Goal: Submit feedback/report problem

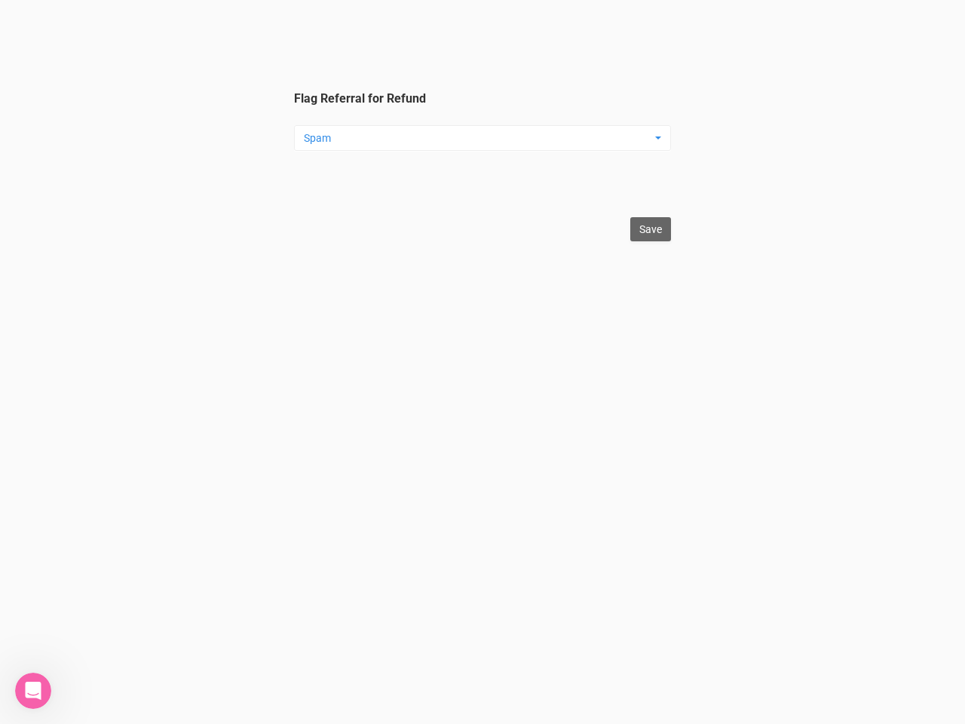
click at [482, 121] on legend "Flag Referral for Refund Spam Spam Testing Duplicate Other ... Spam Testing Dup…" at bounding box center [482, 148] width 377 height 116
click at [482, 103] on legend "Flag Referral for Refund Spam Spam Testing Duplicate Other ... Spam Testing Dup…" at bounding box center [482, 148] width 377 height 116
click at [482, 166] on label "Flag other reason" at bounding box center [482, 160] width 377 height 17
click at [482, 173] on input "Flag other reason" at bounding box center [482, 186] width 377 height 26
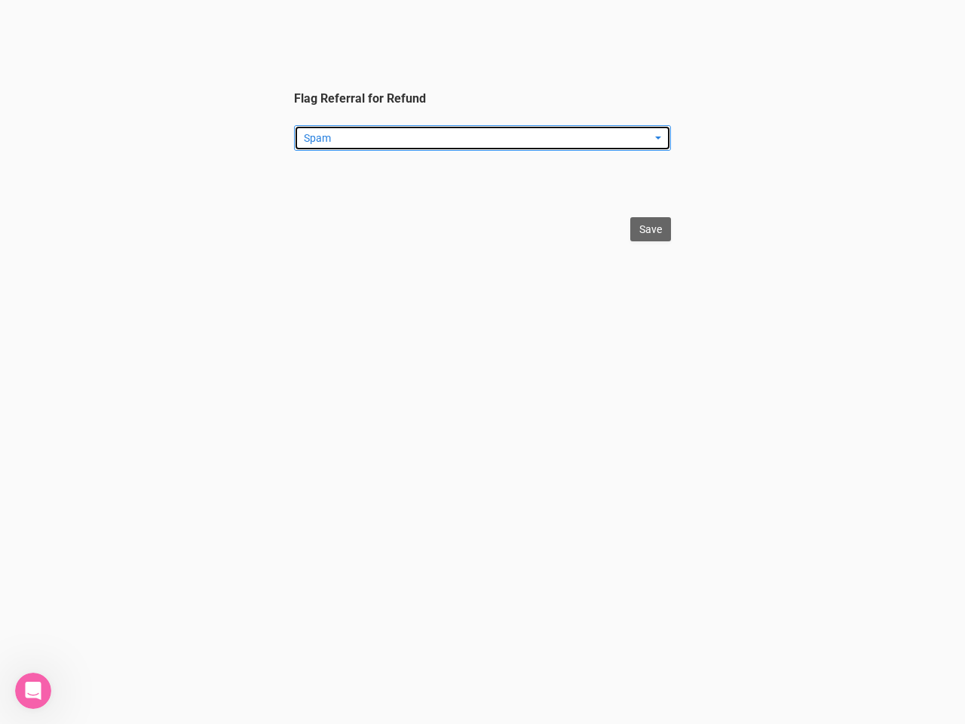
click at [482, 138] on span "Spam" at bounding box center [478, 137] width 348 height 15
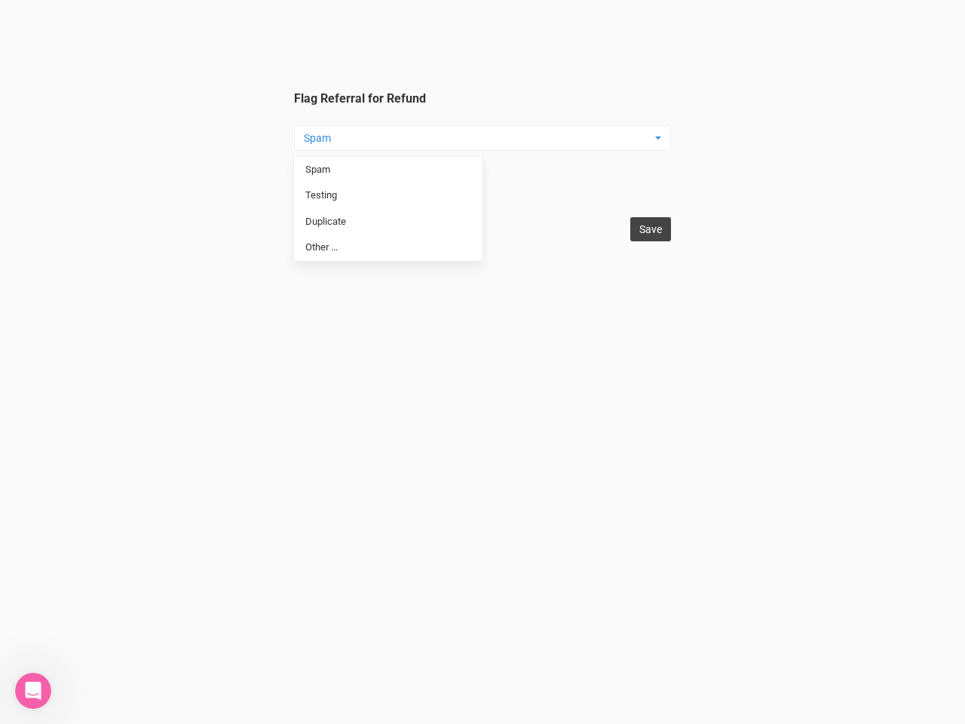
click at [651, 229] on input "Save" at bounding box center [650, 229] width 41 height 24
type input "Save"
click at [33, 691] on icon "Open Intercom Messenger" at bounding box center [33, 690] width 25 height 25
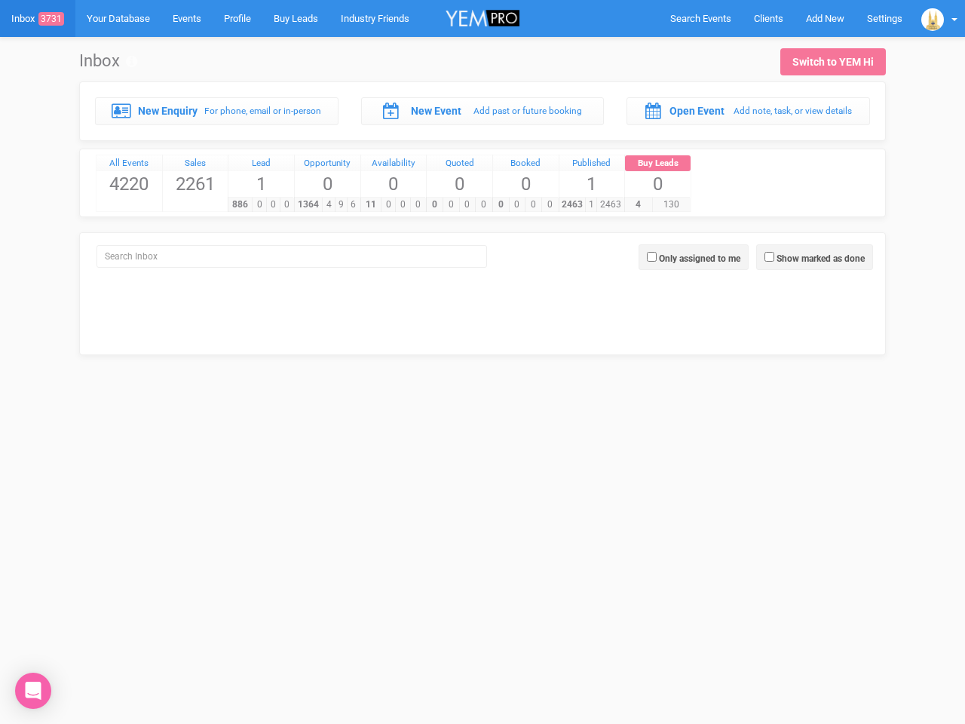
click at [482, 197] on div "0 0 0 0" at bounding box center [459, 204] width 66 height 15
click at [700, 18] on span "Search Events" at bounding box center [700, 18] width 61 height 11
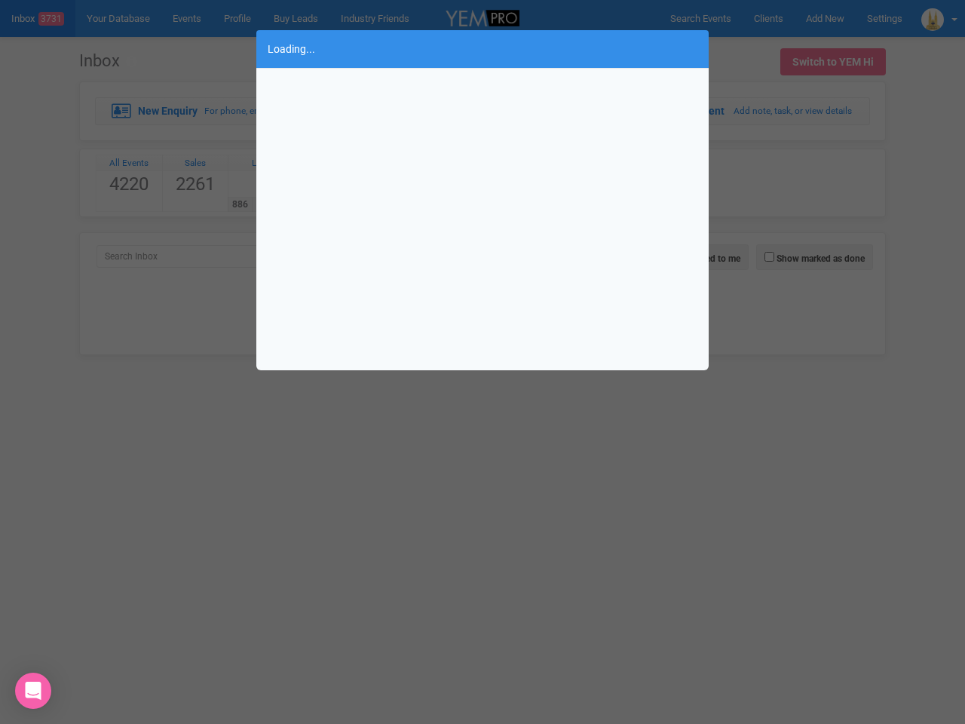
click at [825, 18] on div "Loading..." at bounding box center [482, 362] width 965 height 724
click at [939, 18] on div "Loading..." at bounding box center [482, 362] width 965 height 724
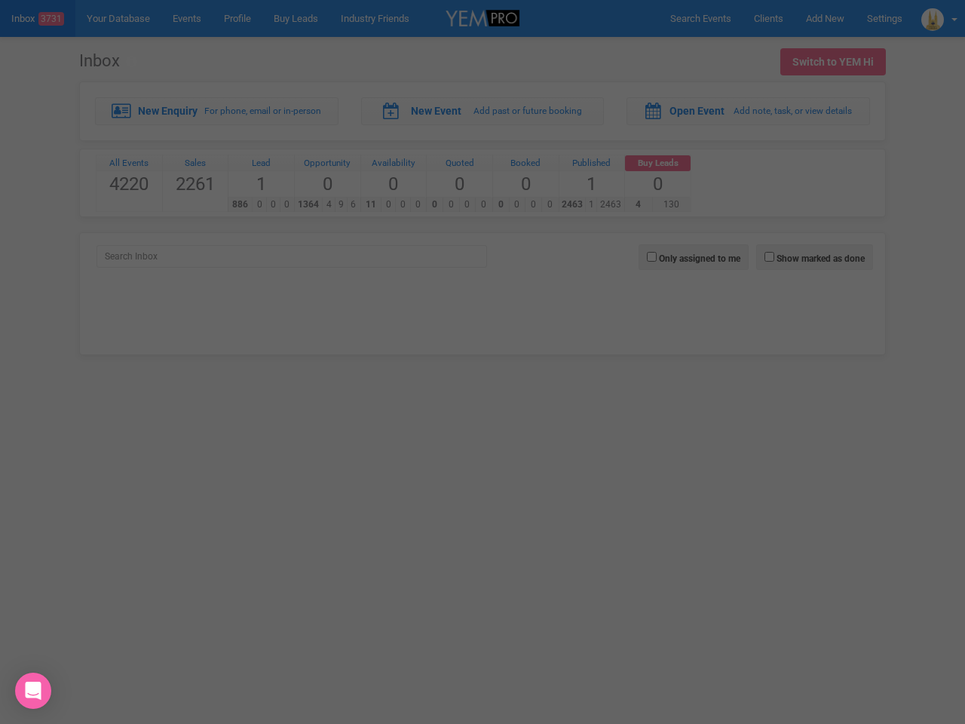
click at [814, 257] on div at bounding box center [482, 362] width 965 height 724
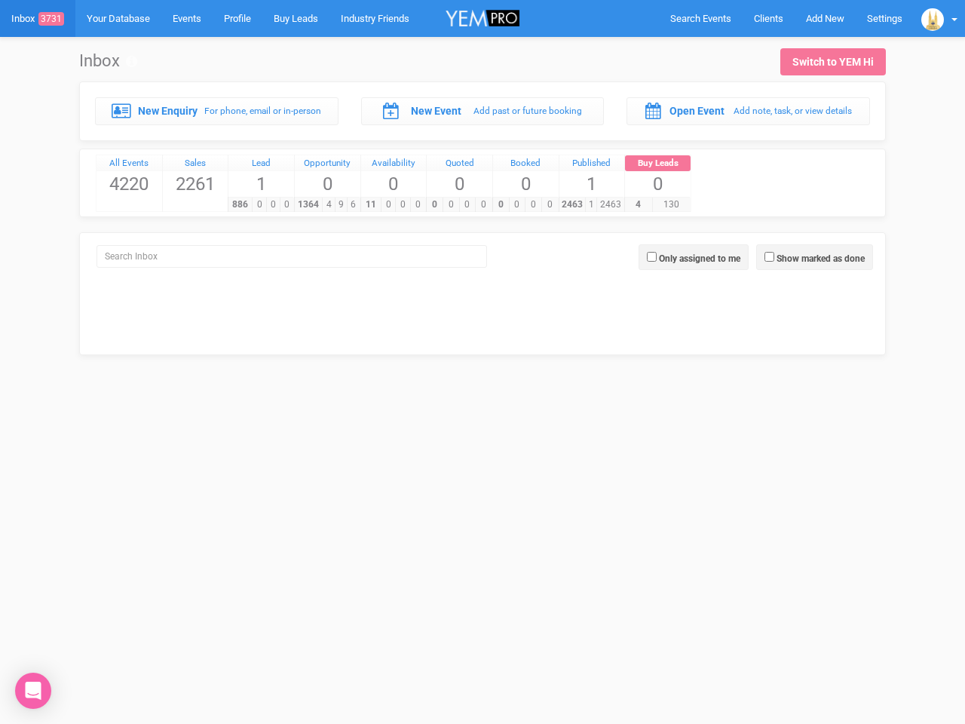
click at [694, 257] on label "Only assigned to me" at bounding box center [699, 259] width 81 height 14
click at [657, 257] on input "Only assigned to me" at bounding box center [652, 257] width 10 height 10
checkbox input "true"
